Goal: Information Seeking & Learning: Learn about a topic

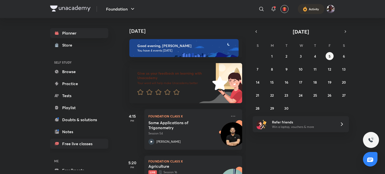
click at [72, 145] on link "Free live classes" at bounding box center [79, 144] width 58 height 10
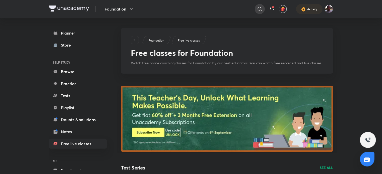
click at [260, 7] on icon at bounding box center [260, 9] width 4 height 4
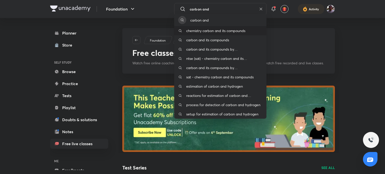
type input "carbon and"
click at [249, 30] on div "chemistry carbon and its compounds" at bounding box center [220, 30] width 92 height 9
